Goal: Navigation & Orientation: Find specific page/section

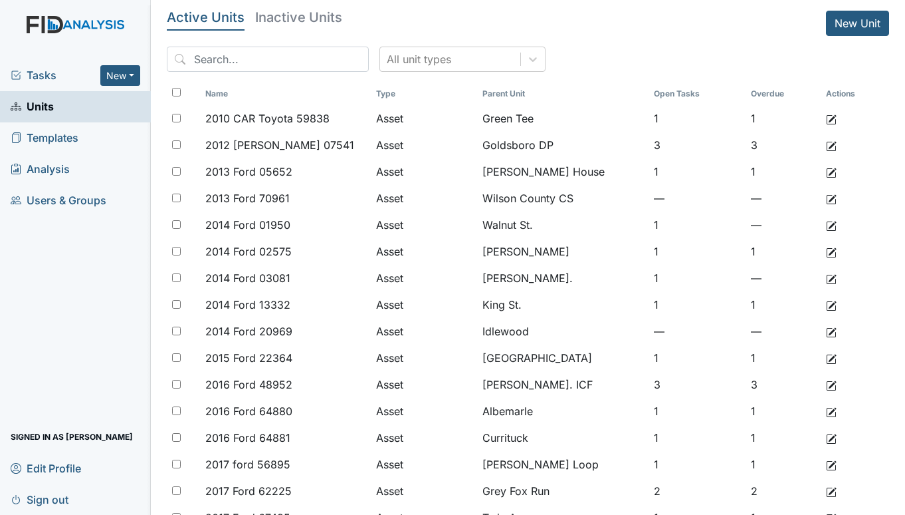
click at [47, 68] on span "Tasks" at bounding box center [56, 75] width 90 height 16
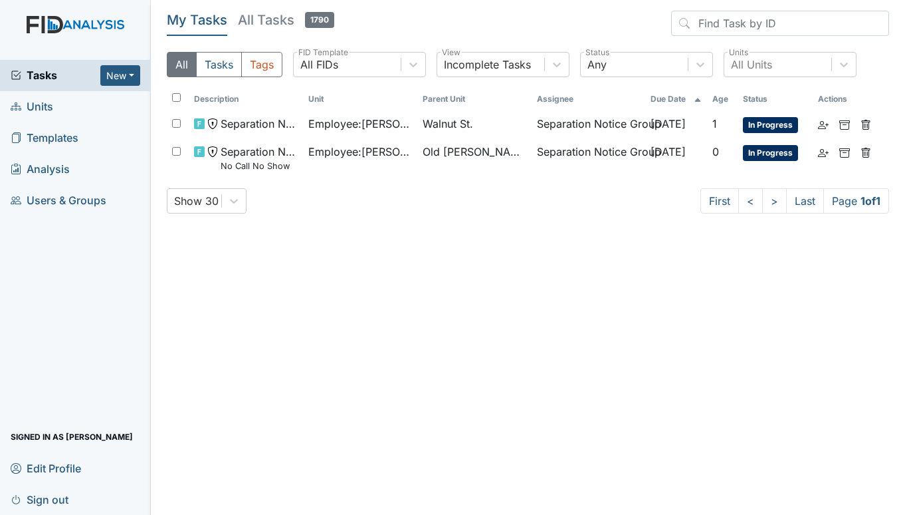
click at [35, 104] on span "Units" at bounding box center [32, 106] width 43 height 21
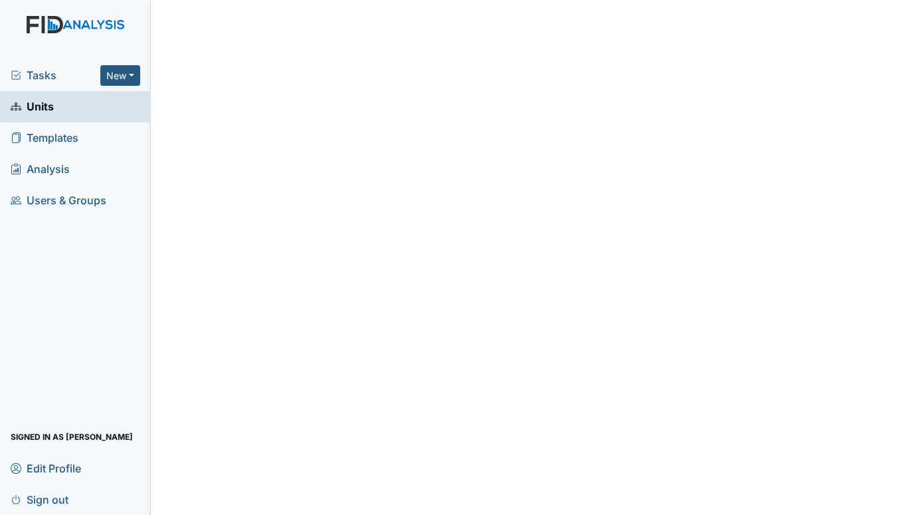
click at [35, 76] on span "Tasks" at bounding box center [56, 75] width 90 height 16
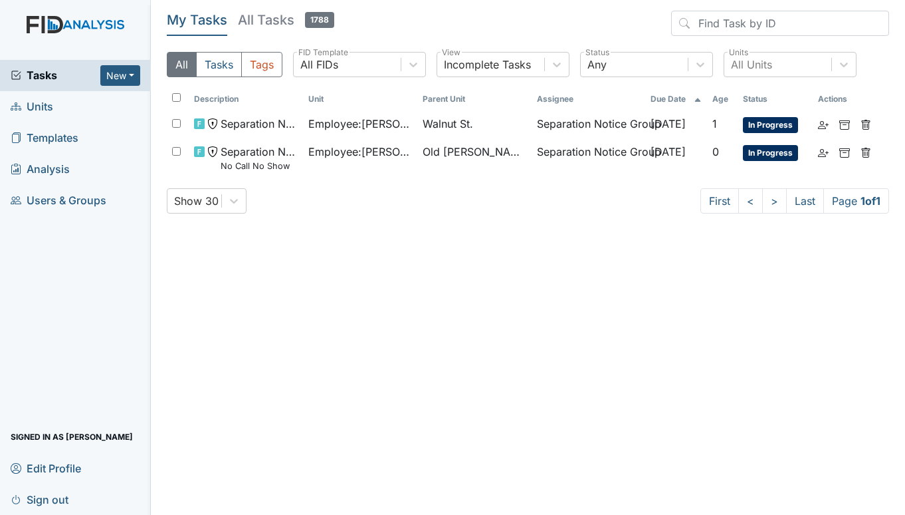
click at [37, 103] on span "Units" at bounding box center [32, 106] width 43 height 21
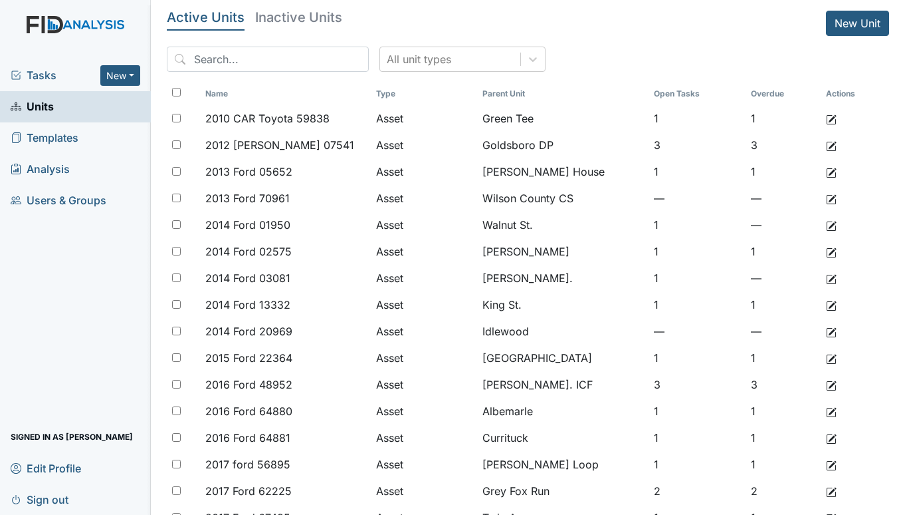
click at [45, 70] on span "Tasks" at bounding box center [56, 75] width 90 height 16
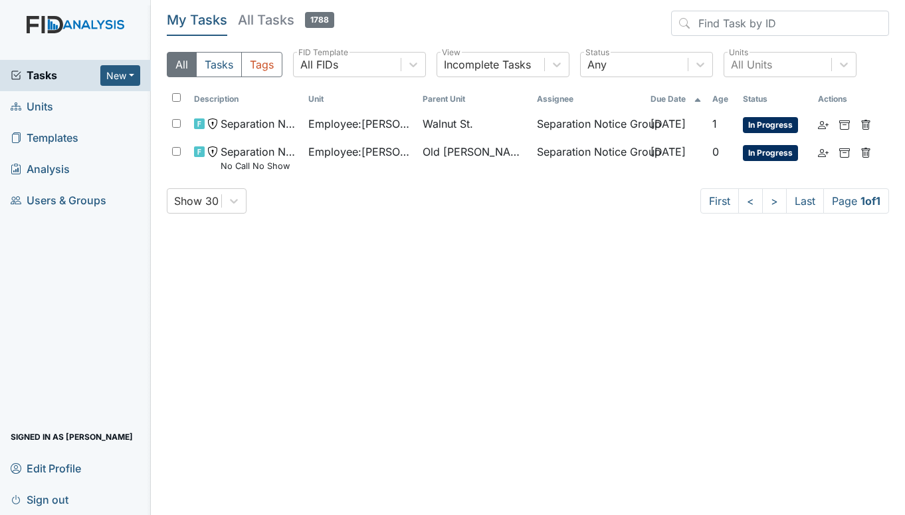
click at [39, 108] on span "Units" at bounding box center [32, 106] width 43 height 21
